Goal: Task Accomplishment & Management: Manage account settings

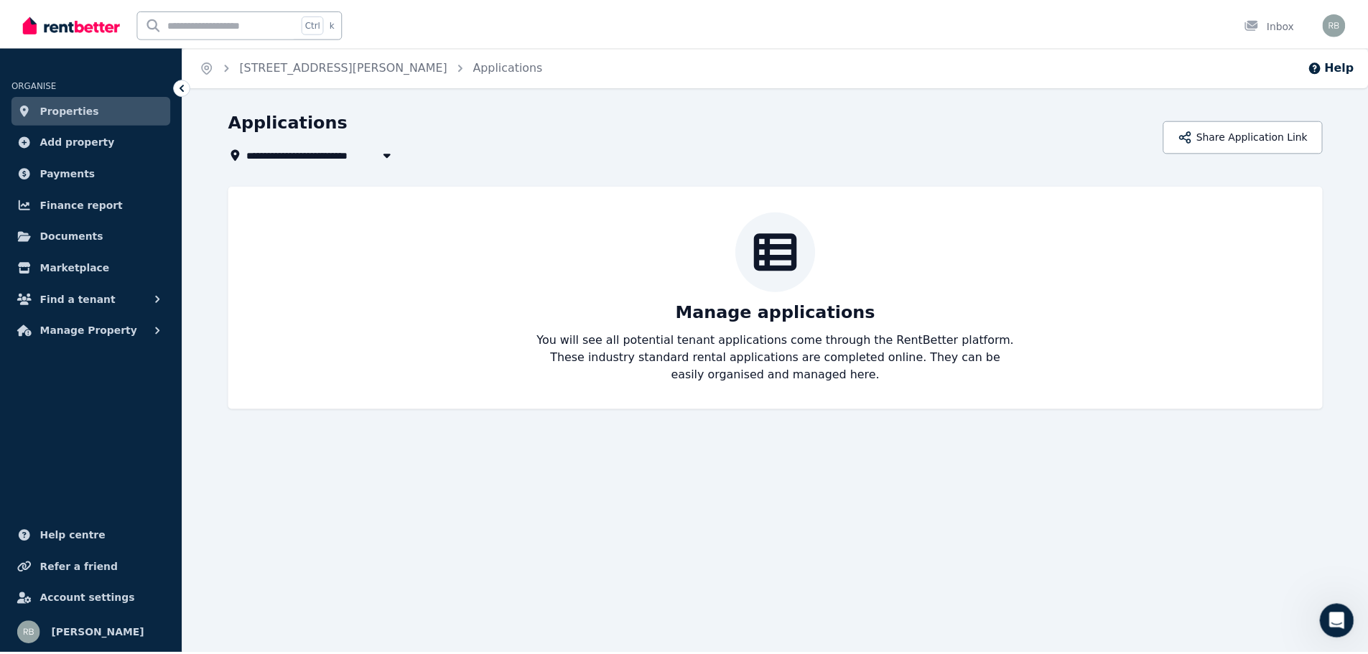
scroll to position [2418, 0]
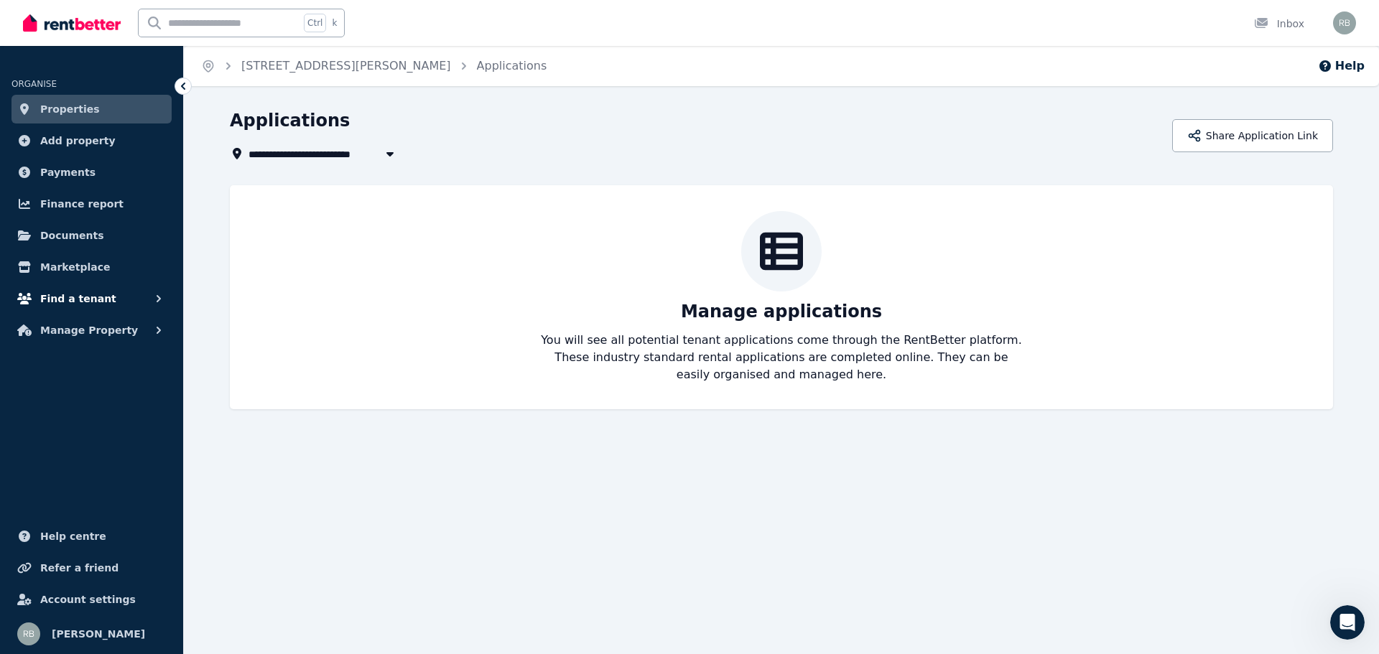
click at [68, 300] on span "Find a tenant" at bounding box center [78, 298] width 76 height 17
click at [94, 326] on span "Listings" at bounding box center [111, 330] width 97 height 17
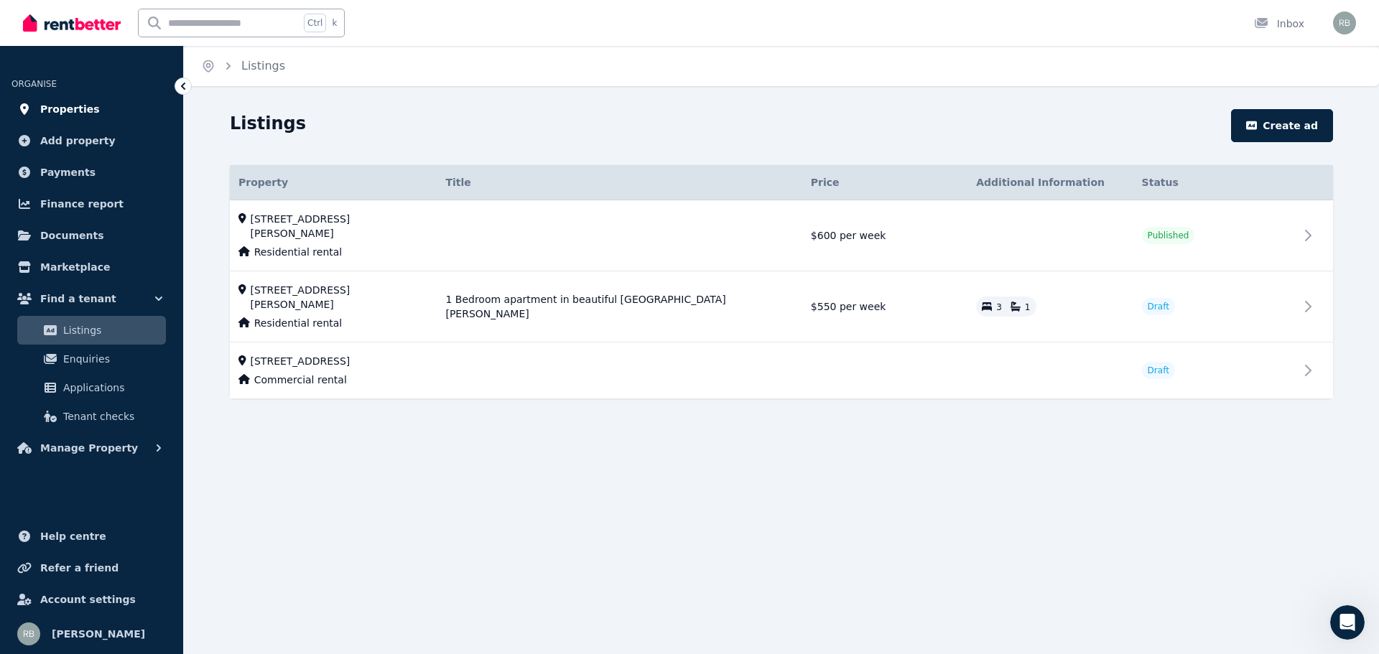
click at [78, 106] on span "Properties" at bounding box center [70, 109] width 60 height 17
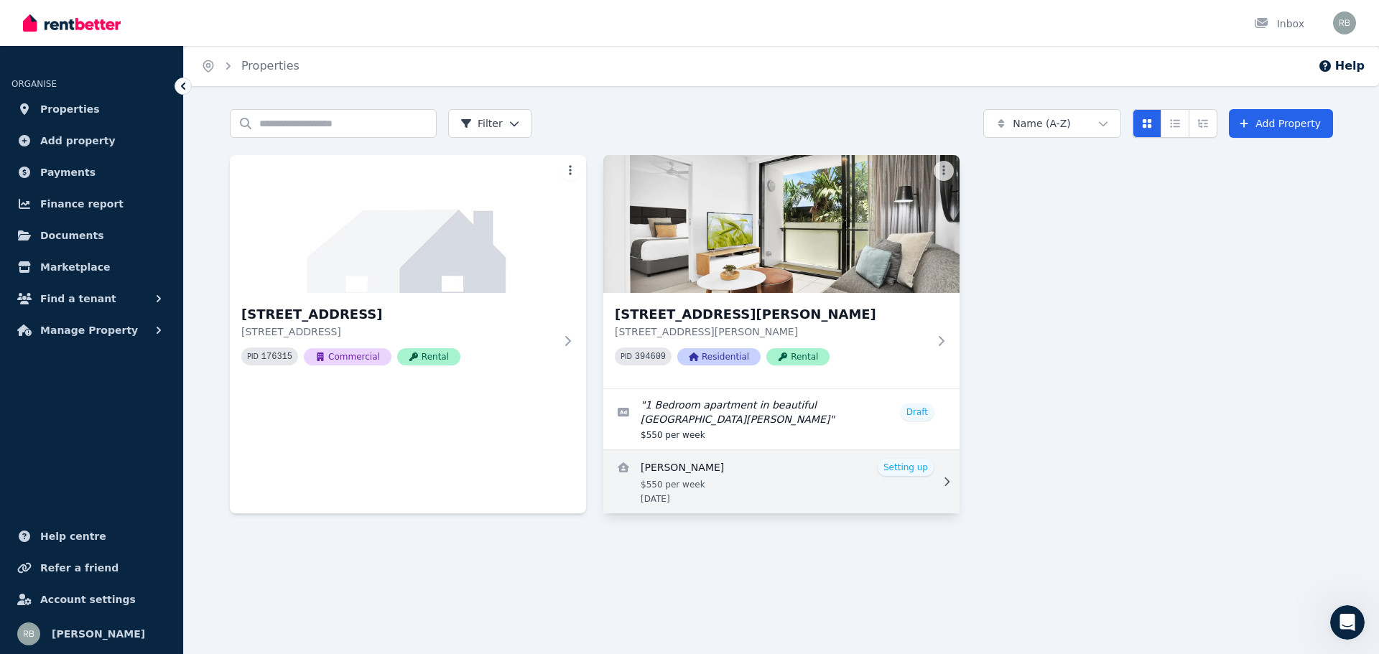
click at [946, 478] on icon at bounding box center [946, 482] width 5 height 9
click at [870, 463] on link "View details for Jhonatan Villabonama" at bounding box center [781, 481] width 356 height 63
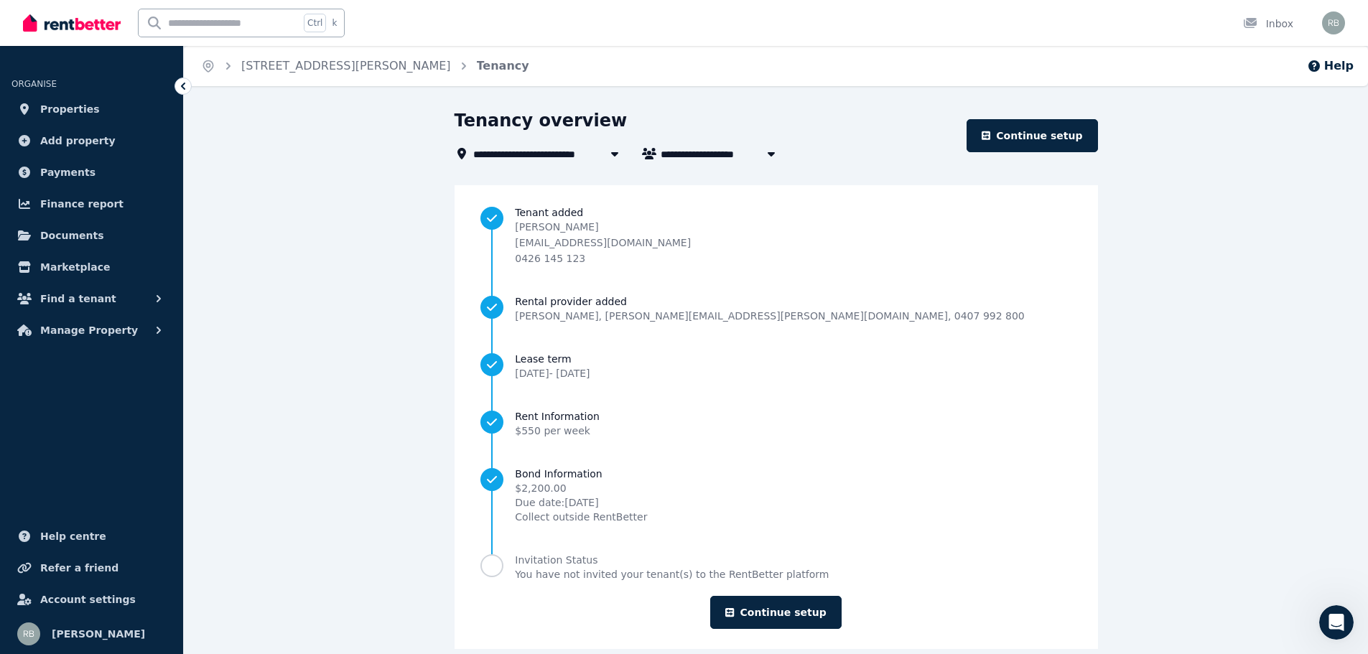
click at [711, 152] on span "Jhonatan Villabonama" at bounding box center [715, 153] width 109 height 17
type input "**********"
click at [567, 157] on span "[STREET_ADDRESS][PERSON_NAME]" at bounding box center [577, 153] width 209 height 17
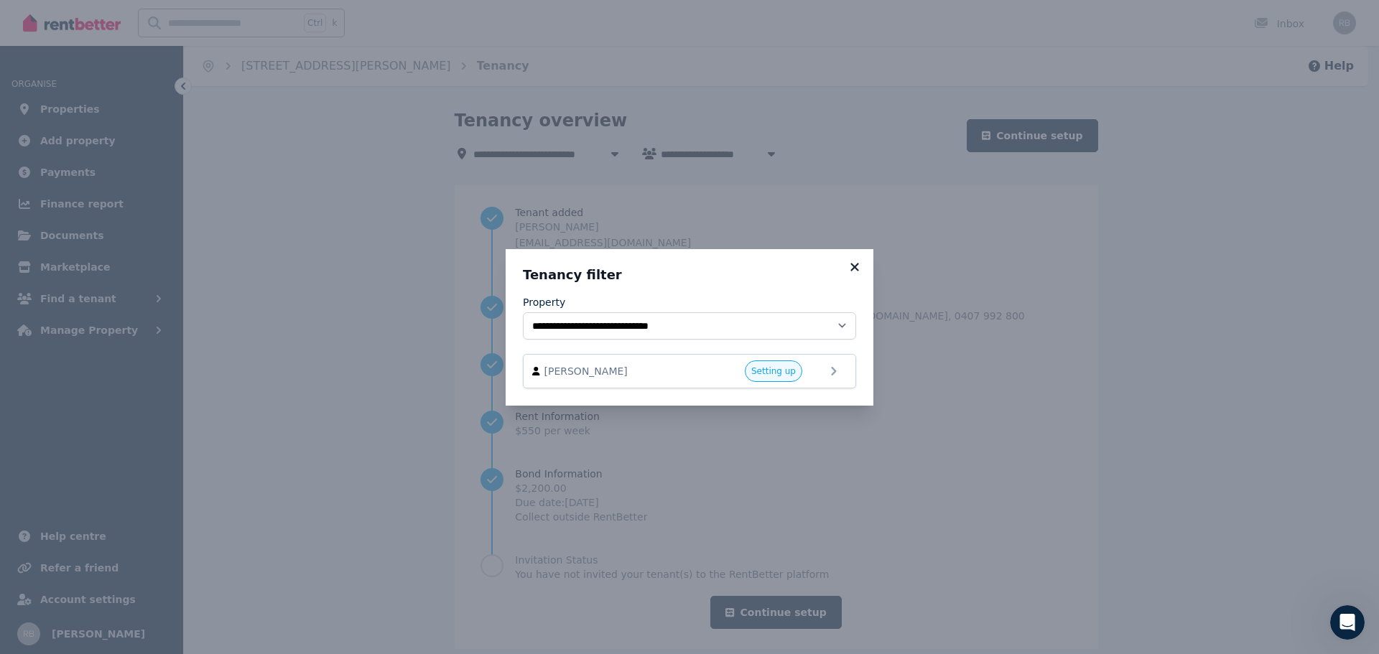
click at [855, 266] on icon at bounding box center [854, 267] width 8 height 8
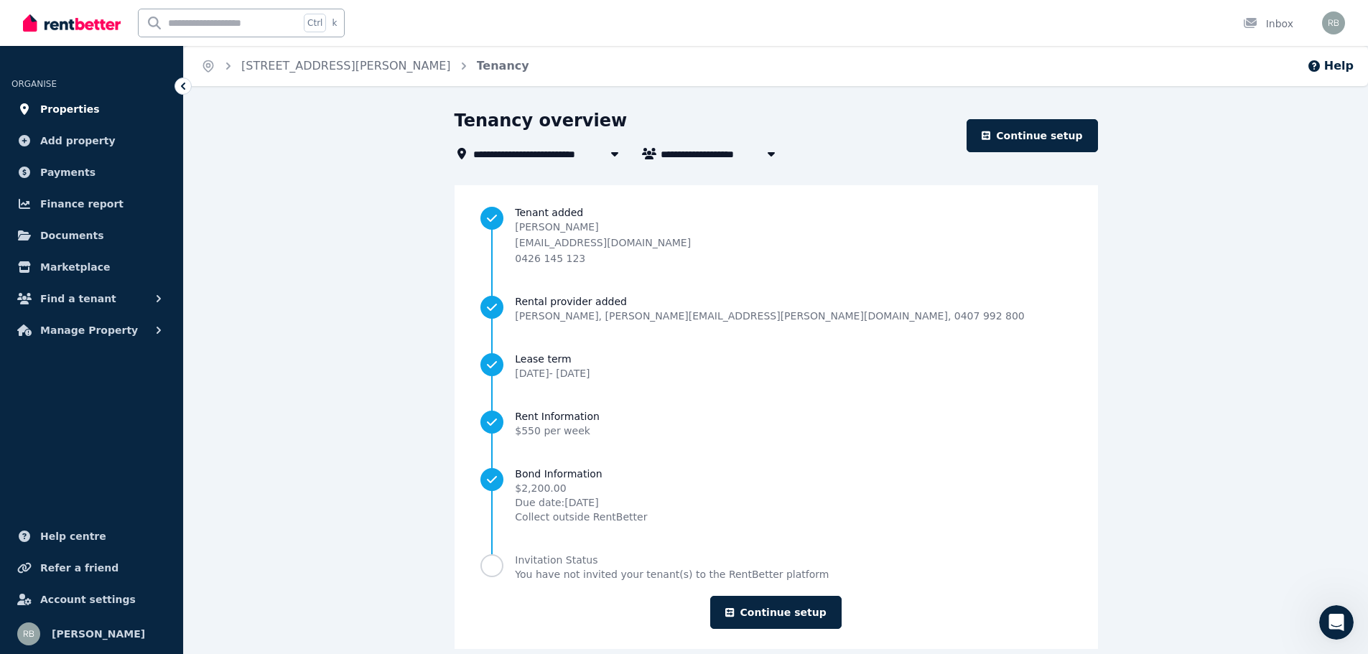
click at [68, 106] on span "Properties" at bounding box center [70, 109] width 60 height 17
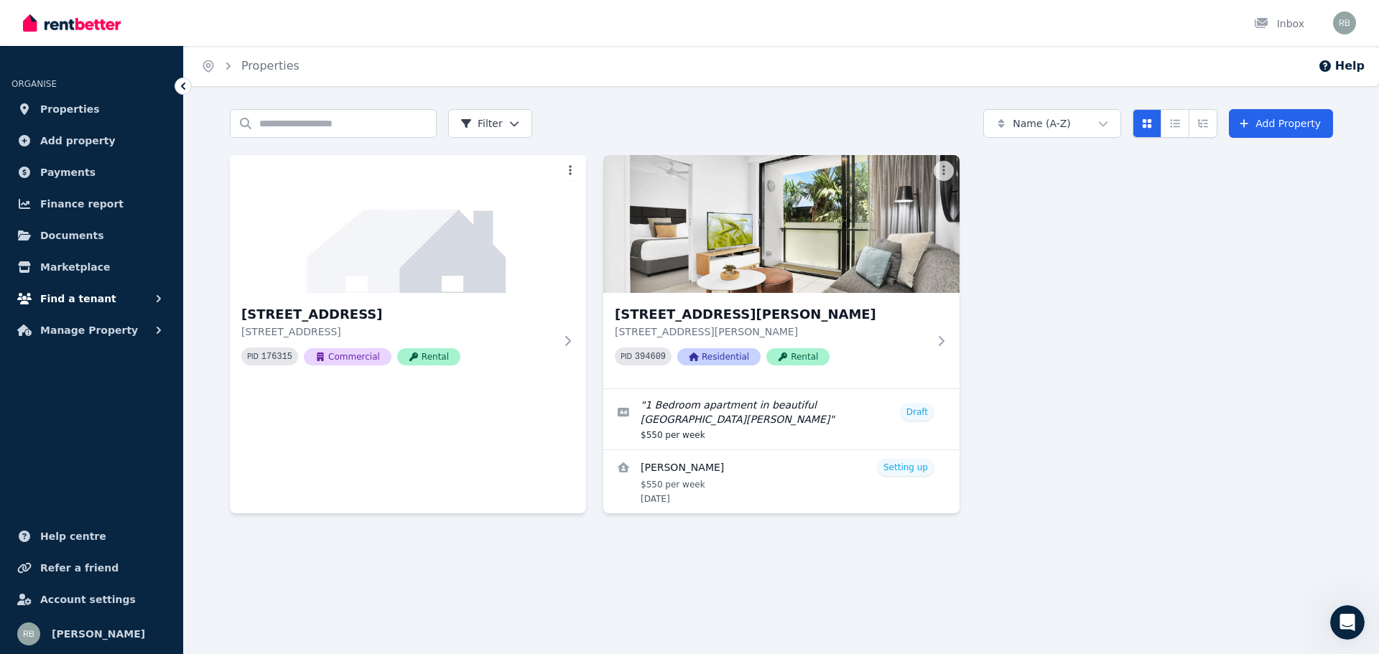
click at [54, 297] on span "Find a tenant" at bounding box center [78, 298] width 76 height 17
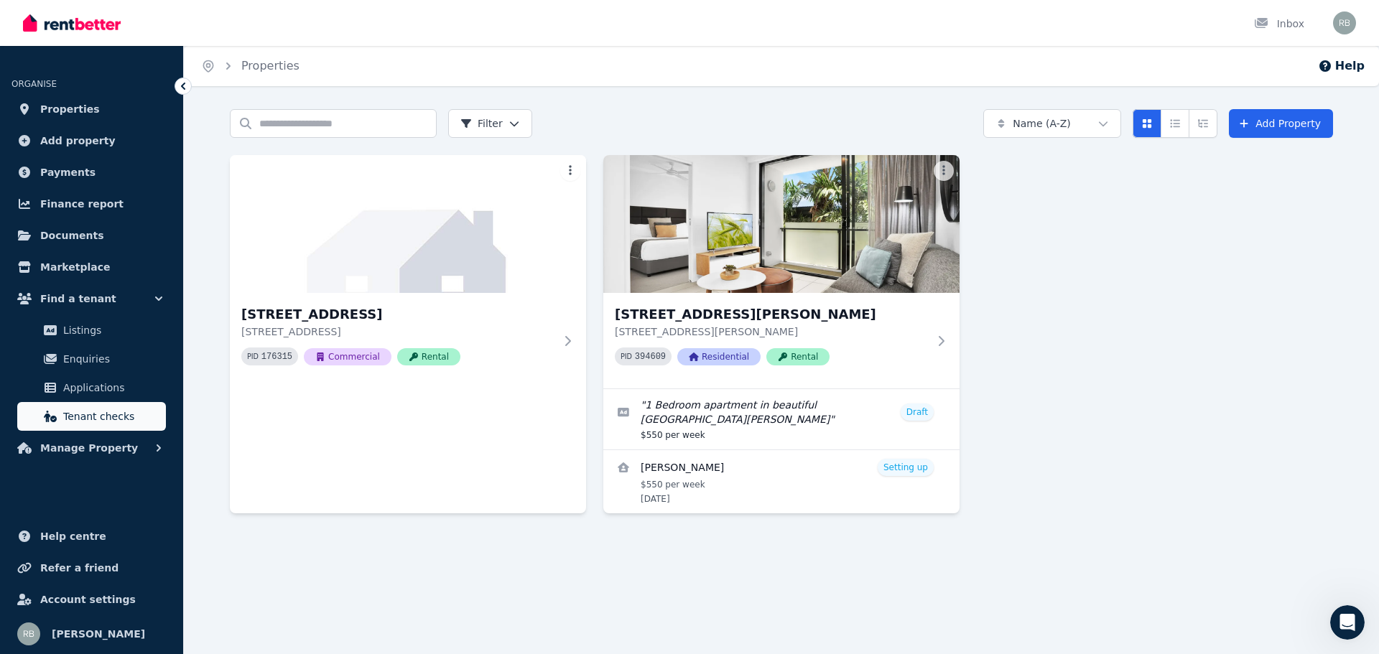
click at [84, 415] on span "Tenant checks" at bounding box center [111, 416] width 97 height 17
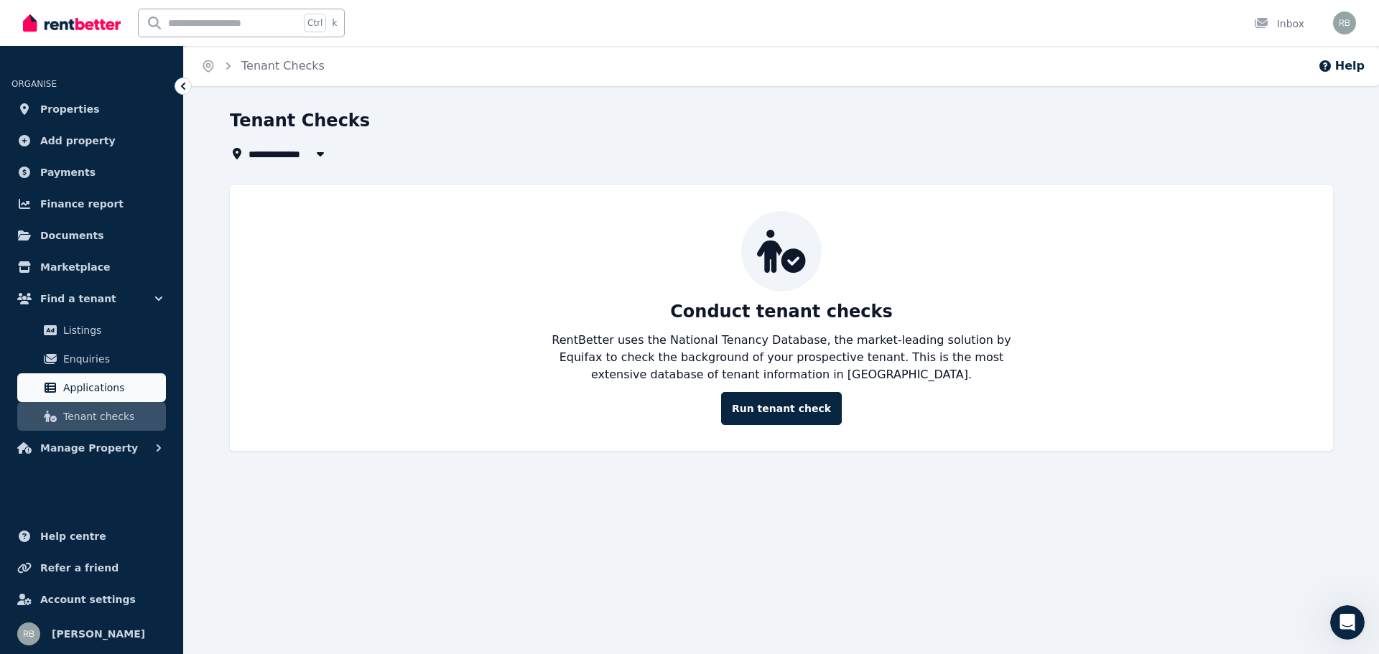
click at [85, 393] on span "Applications" at bounding box center [111, 387] width 97 height 17
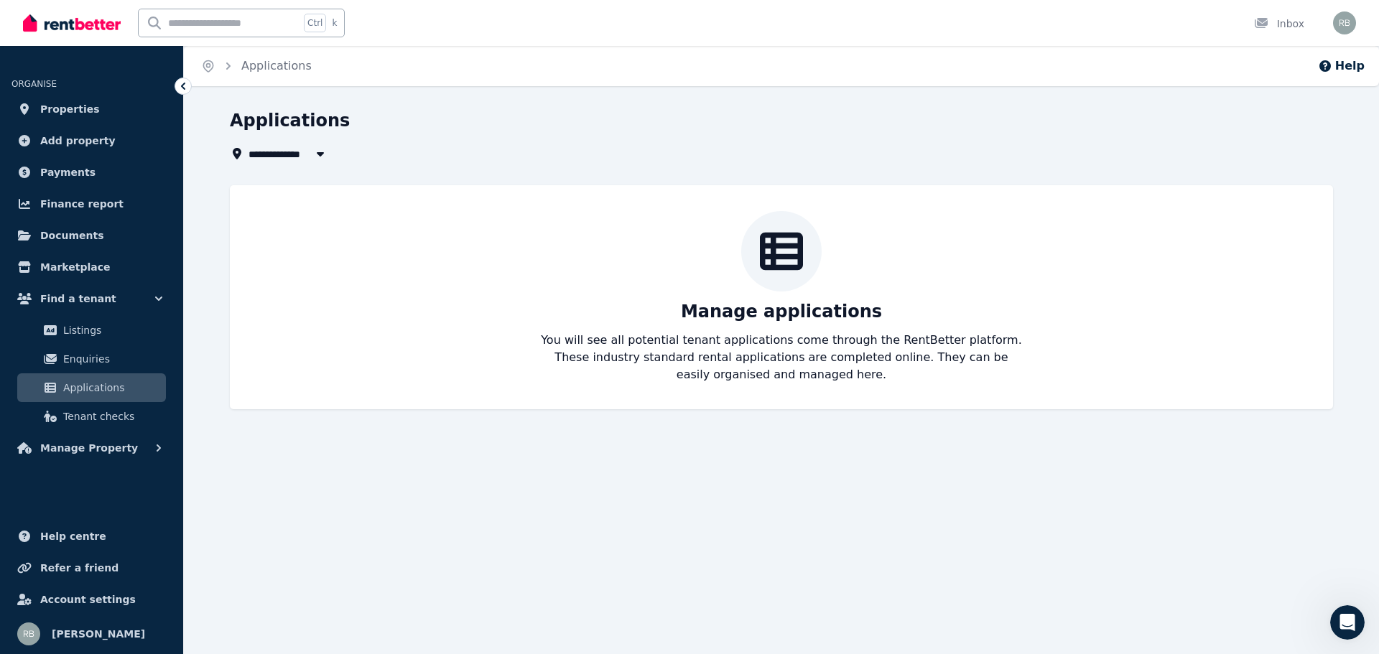
click at [271, 150] on span "All Properties" at bounding box center [294, 153] width 93 height 17
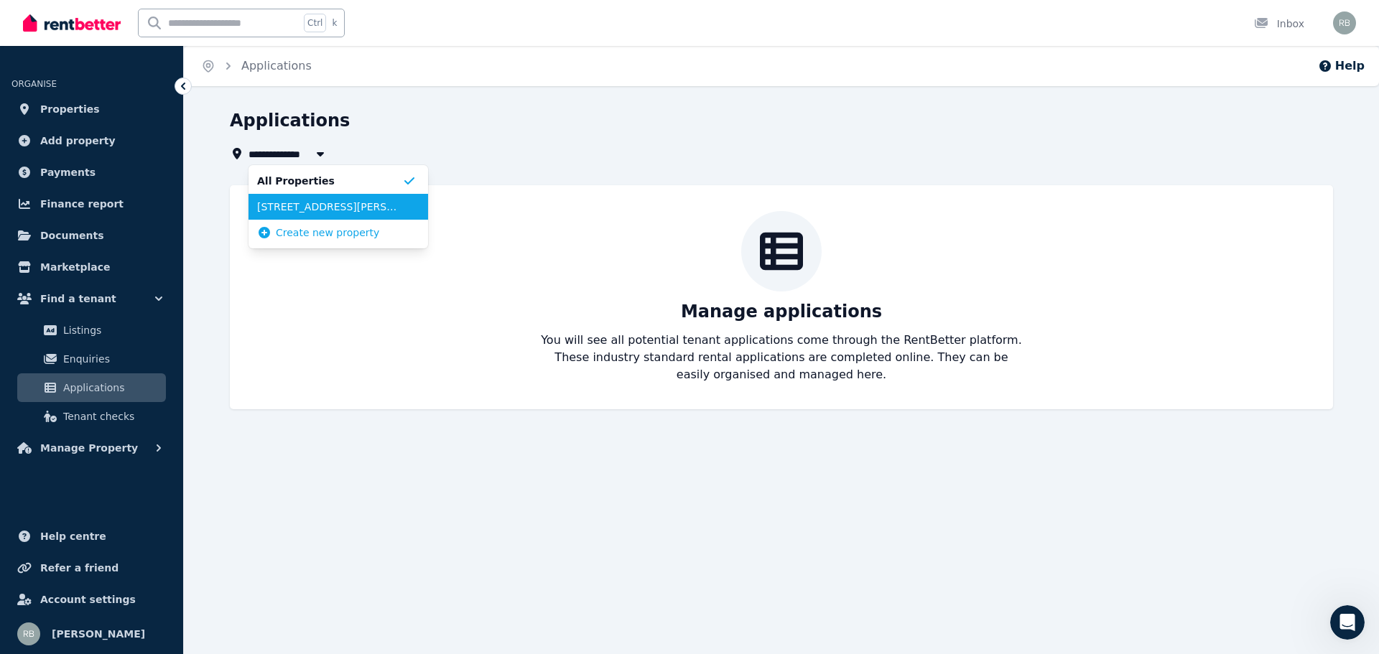
click at [269, 205] on span "[STREET_ADDRESS][PERSON_NAME]" at bounding box center [329, 207] width 145 height 14
type input "**********"
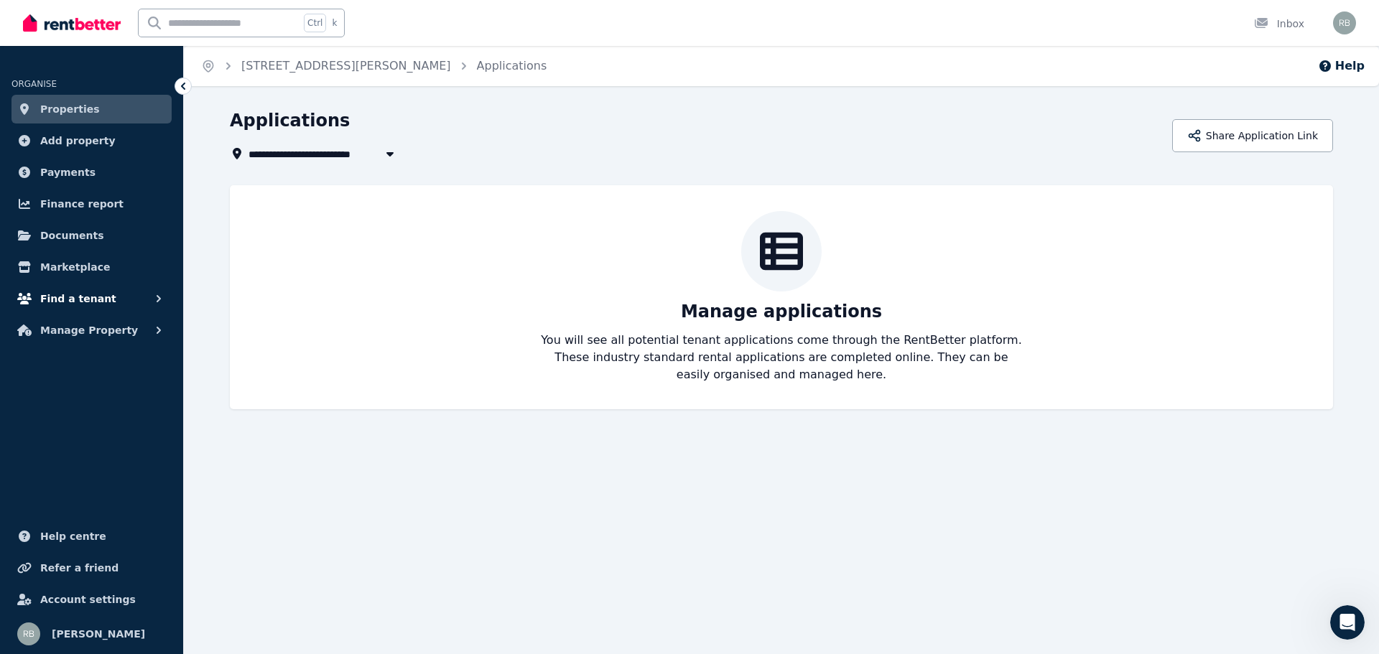
click at [79, 299] on span "Find a tenant" at bounding box center [78, 298] width 76 height 17
click at [75, 351] on span "Enquiries" at bounding box center [111, 358] width 97 height 17
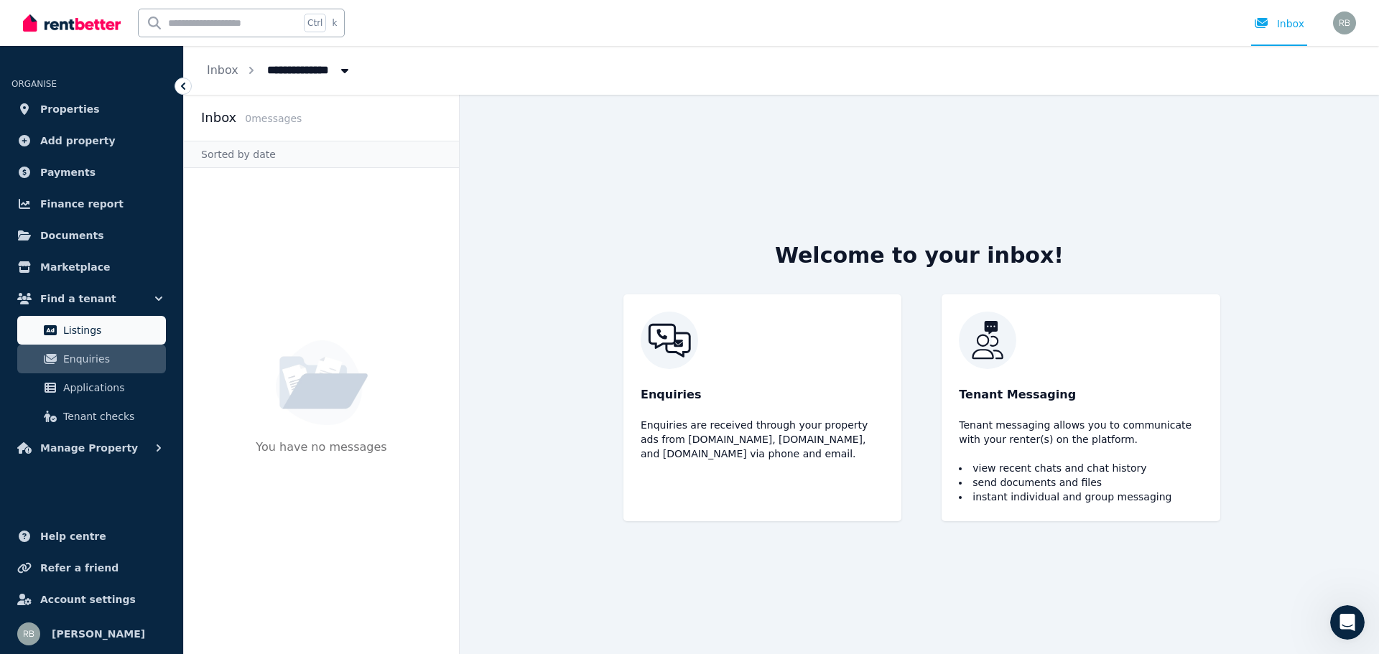
click at [75, 330] on span "Listings" at bounding box center [111, 330] width 97 height 17
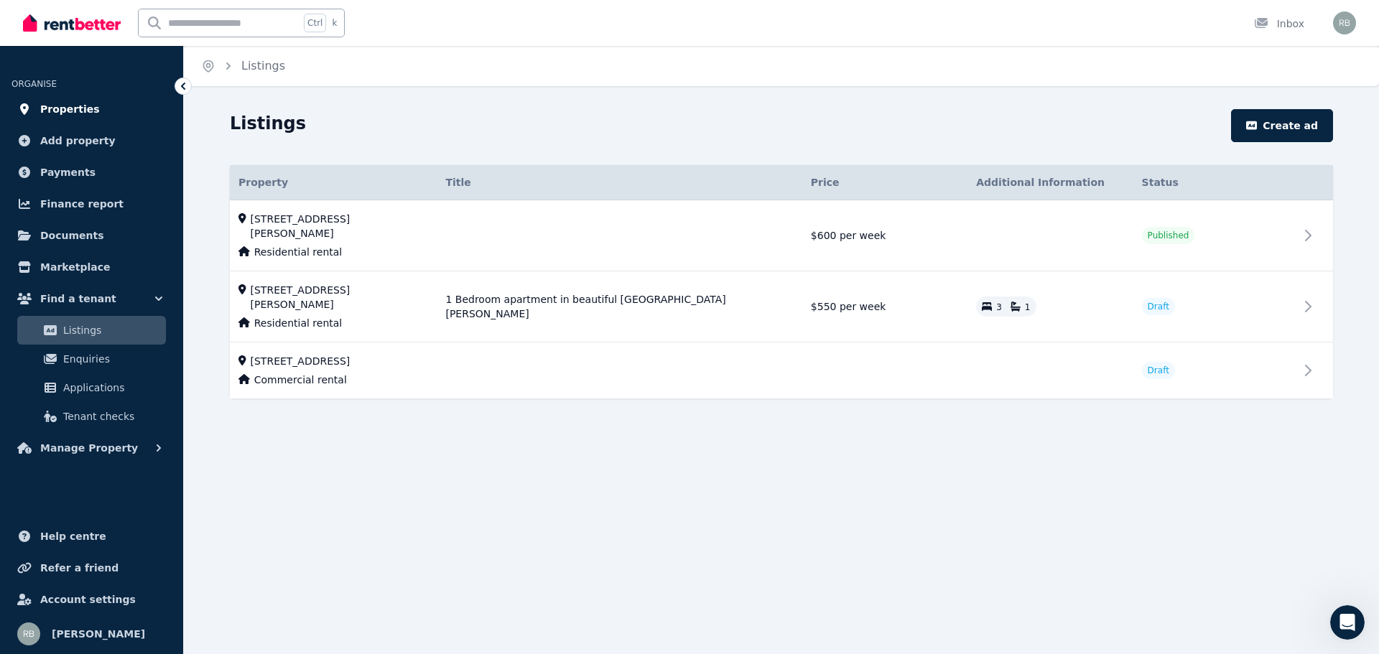
click at [70, 112] on span "Properties" at bounding box center [70, 109] width 60 height 17
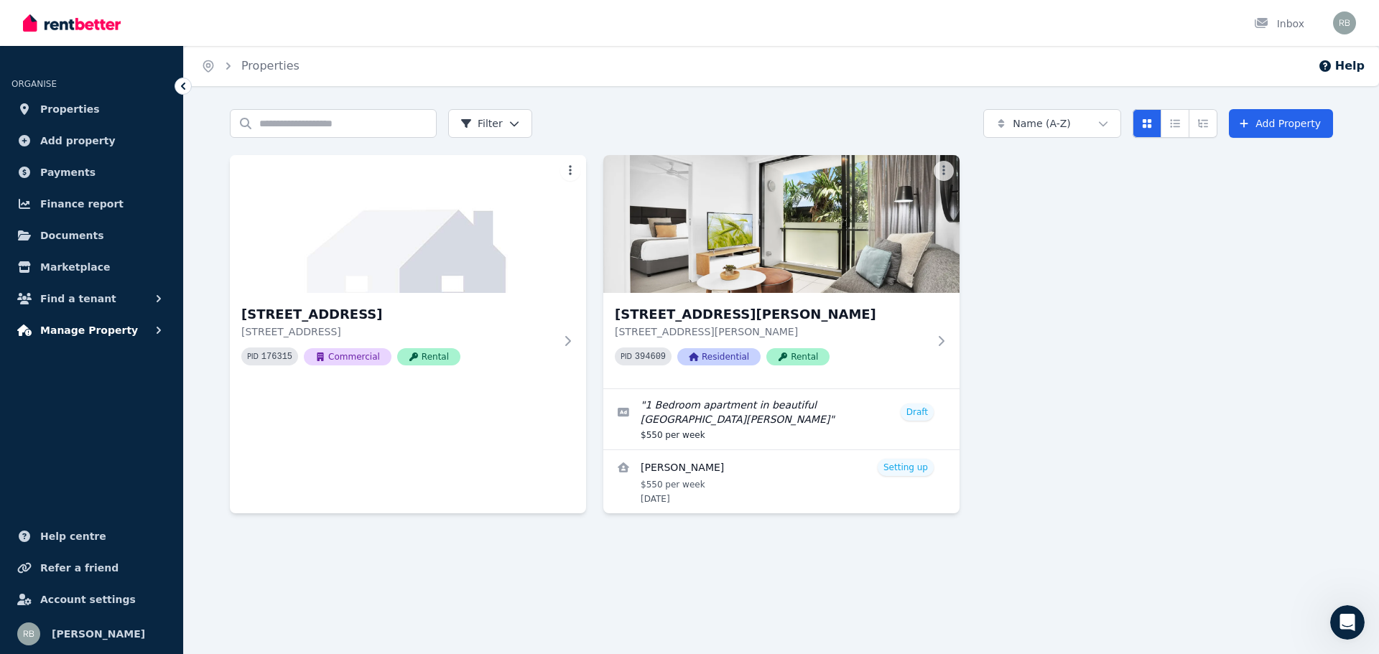
click at [73, 330] on span "Manage Property" at bounding box center [89, 330] width 98 height 17
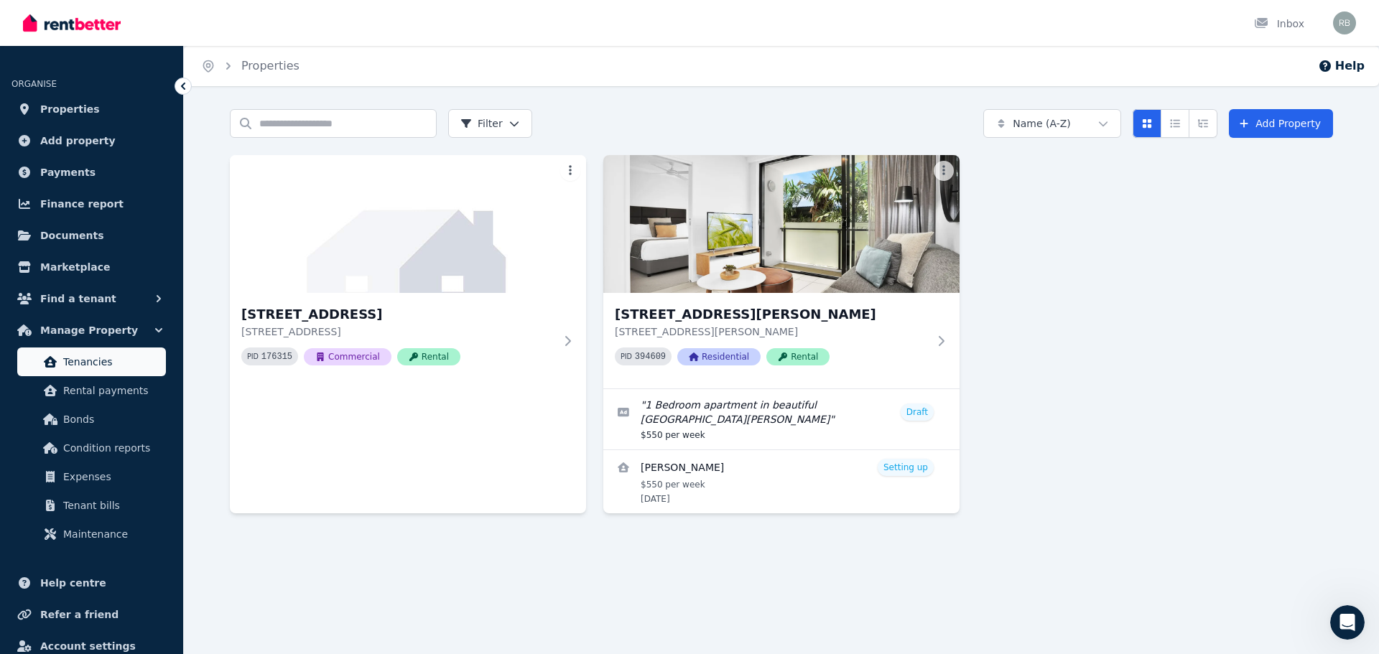
click at [90, 368] on span "Tenancies" at bounding box center [111, 361] width 97 height 17
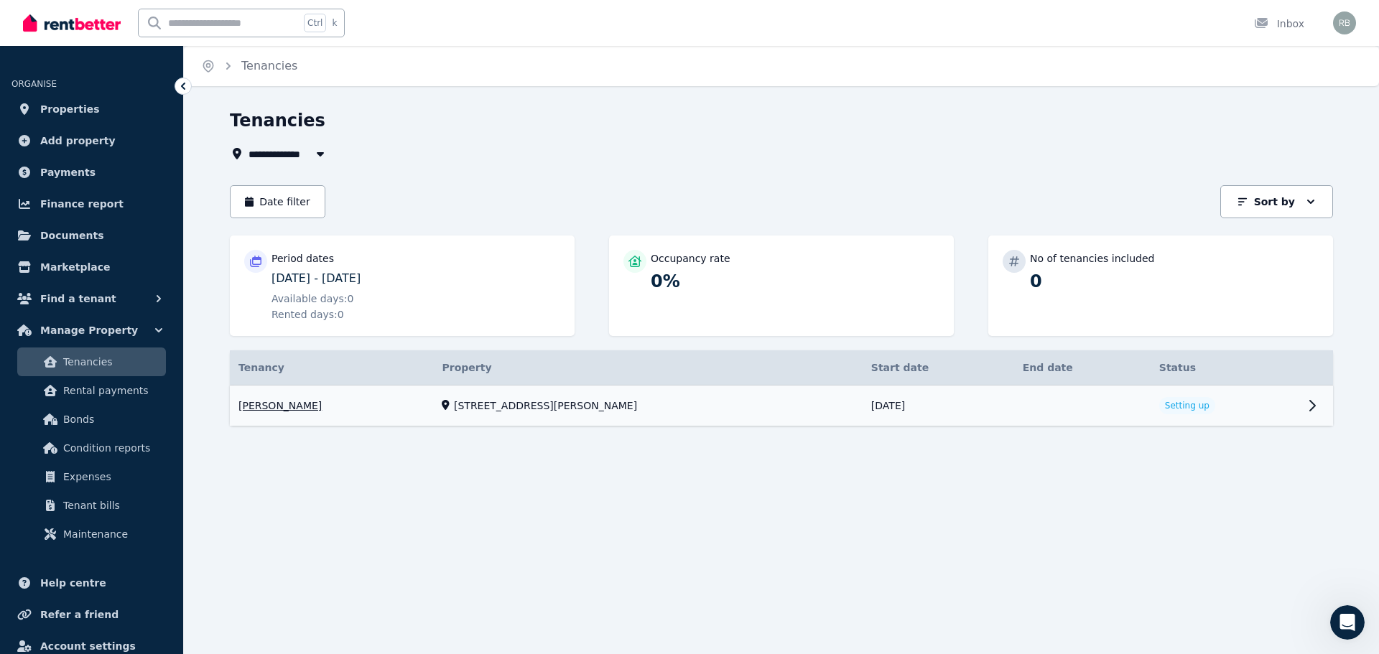
click at [1313, 404] on link "View property details" at bounding box center [781, 406] width 1103 height 41
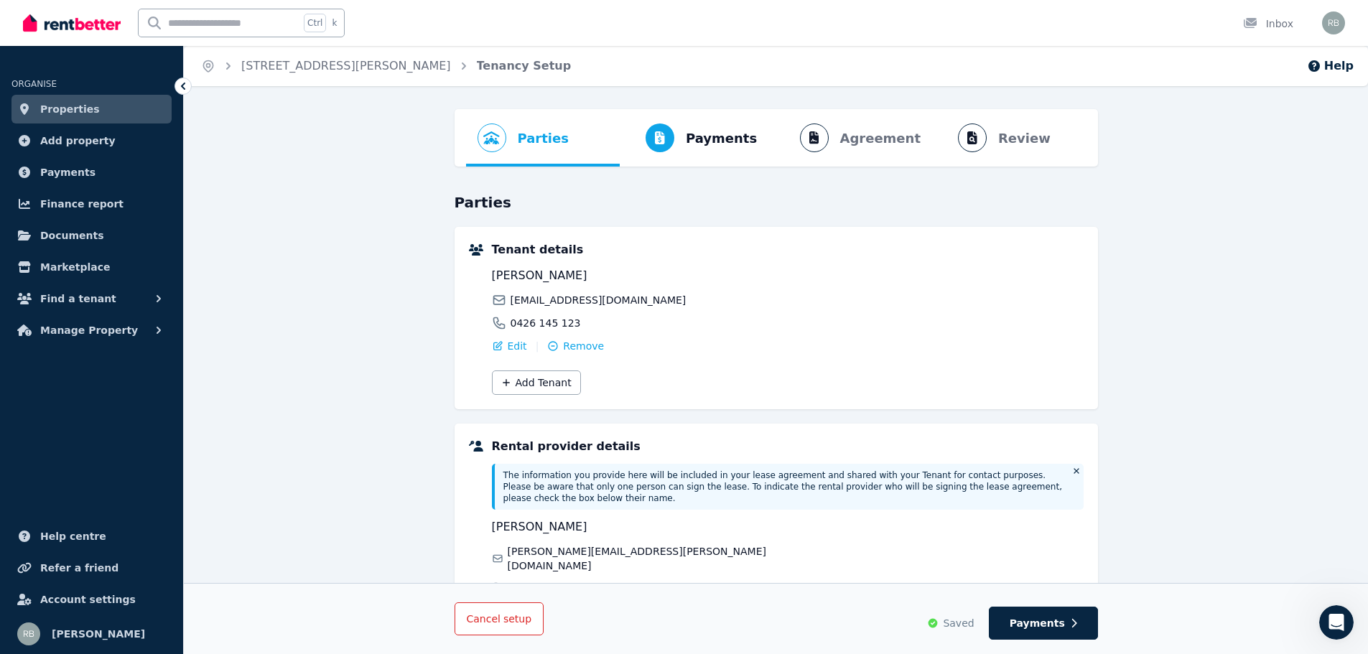
click at [488, 619] on span "Cancel setup" at bounding box center [499, 618] width 65 height 11
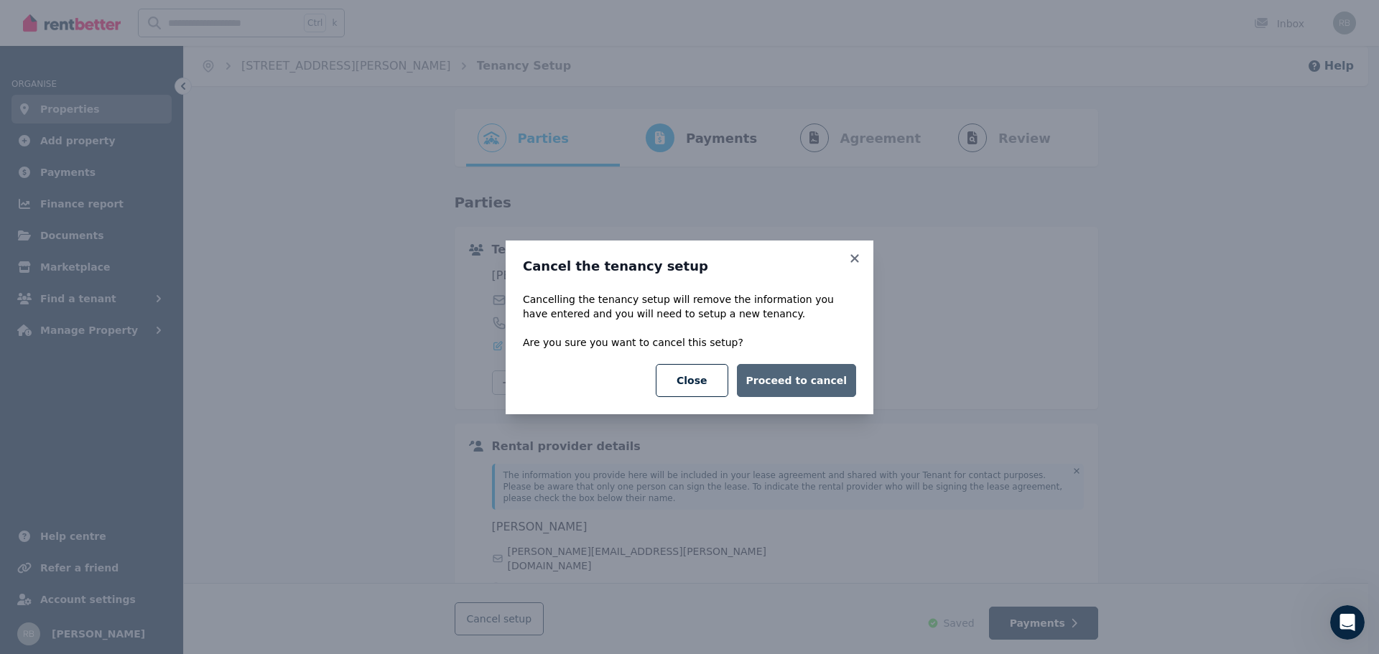
click at [795, 381] on button "Proceed to cancel" at bounding box center [796, 380] width 119 height 33
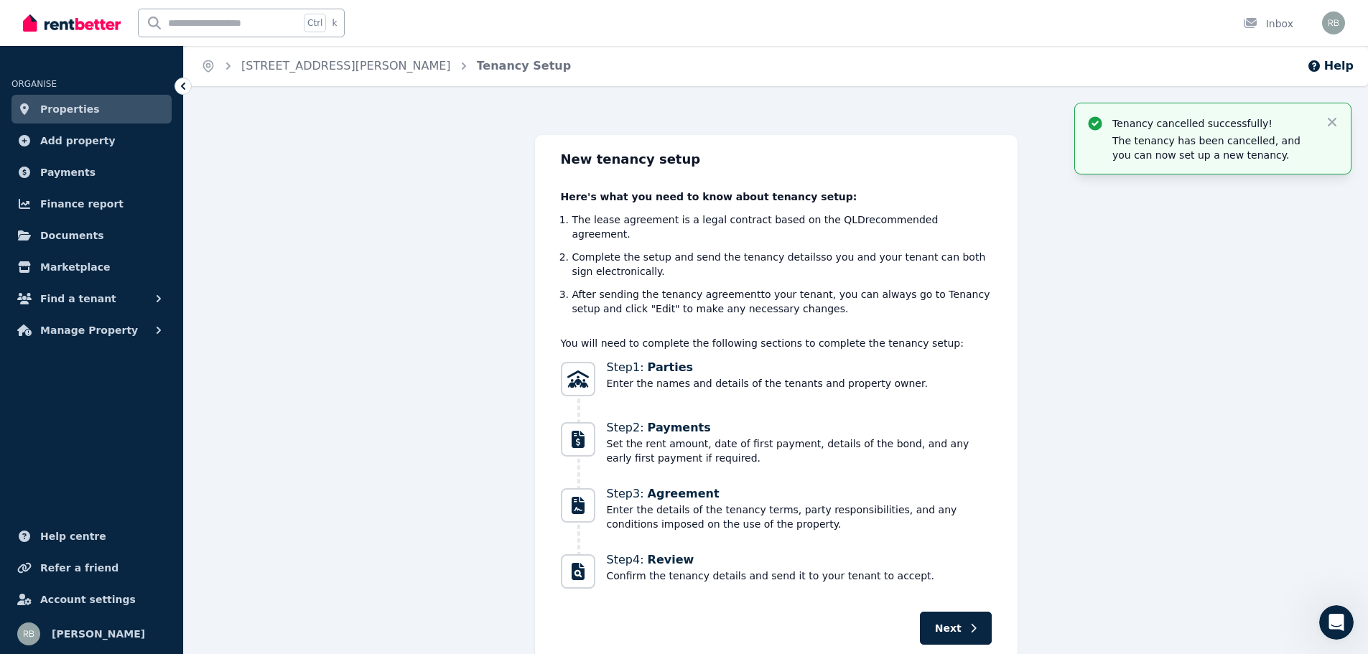
scroll to position [2418, 0]
